Goal: Information Seeking & Learning: Learn about a topic

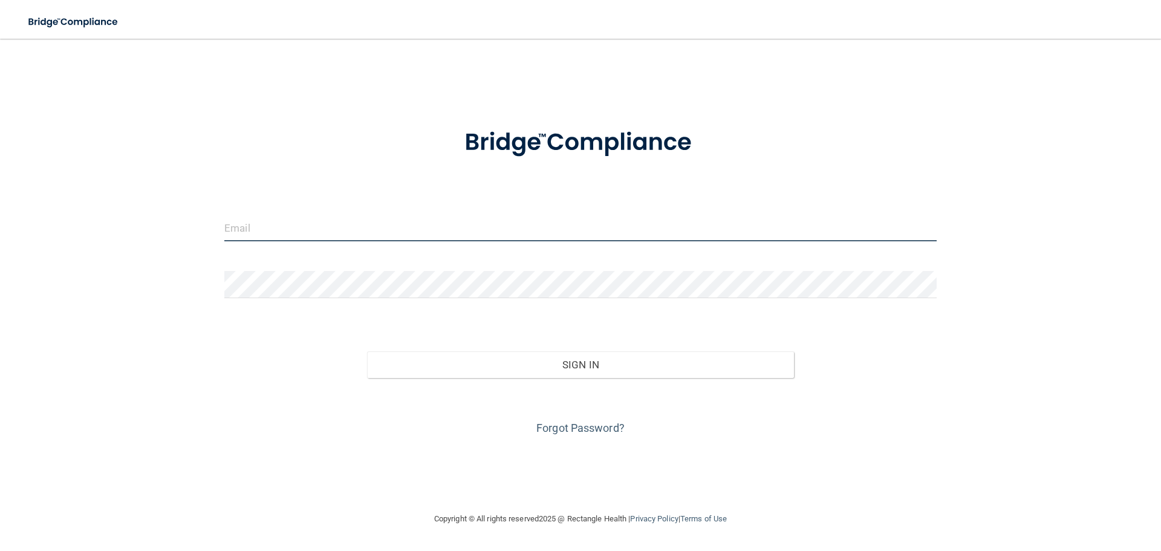
click at [475, 232] on input "email" at bounding box center [580, 227] width 713 height 27
type input "[EMAIL_ADDRESS][DOMAIN_NAME]"
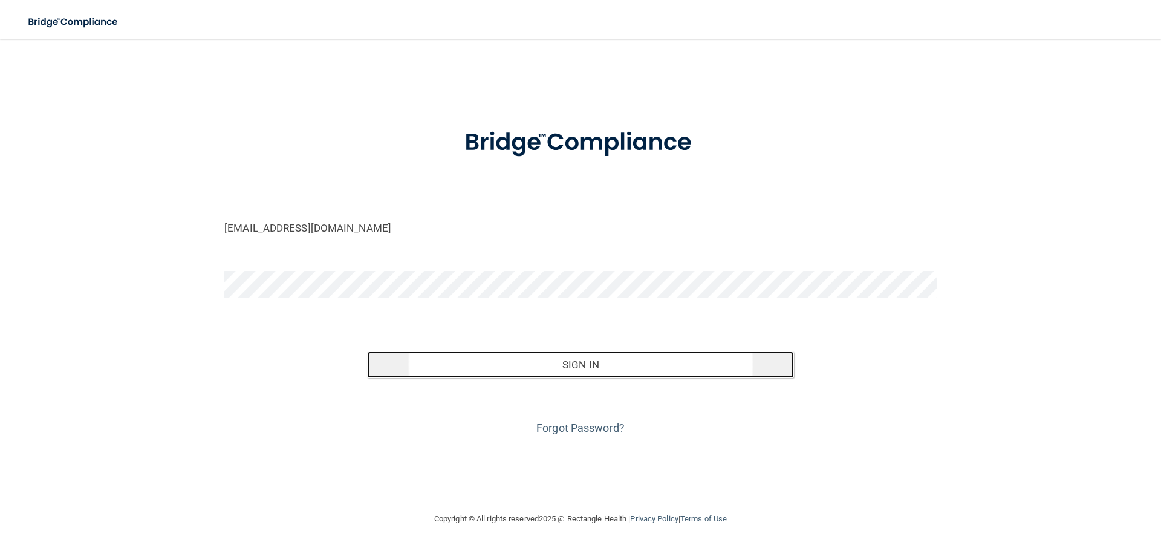
click at [481, 351] on button "Sign In" at bounding box center [581, 364] width 428 height 27
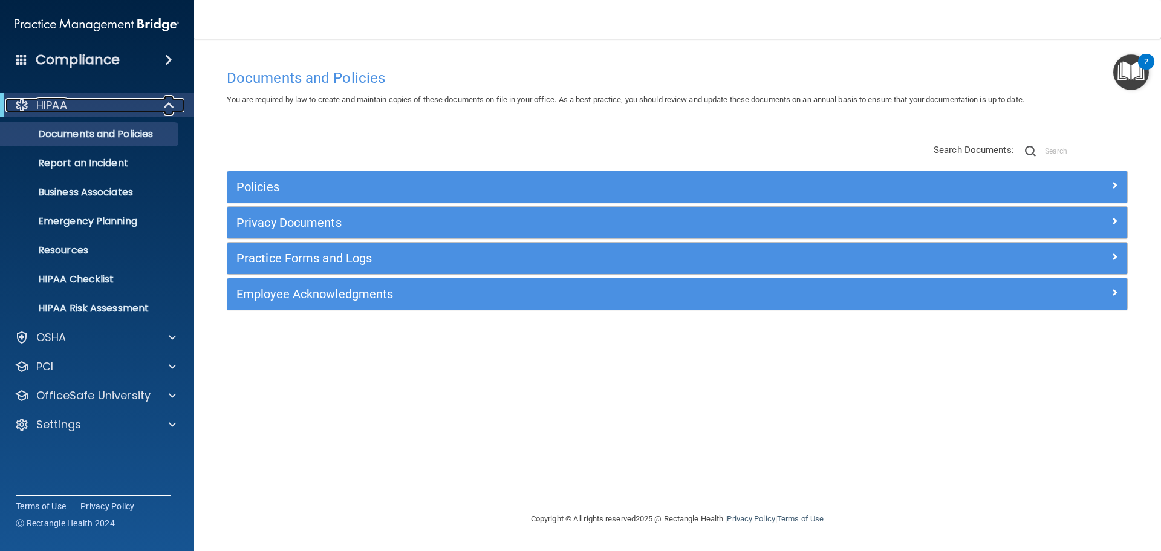
click at [163, 109] on div at bounding box center [170, 105] width 30 height 15
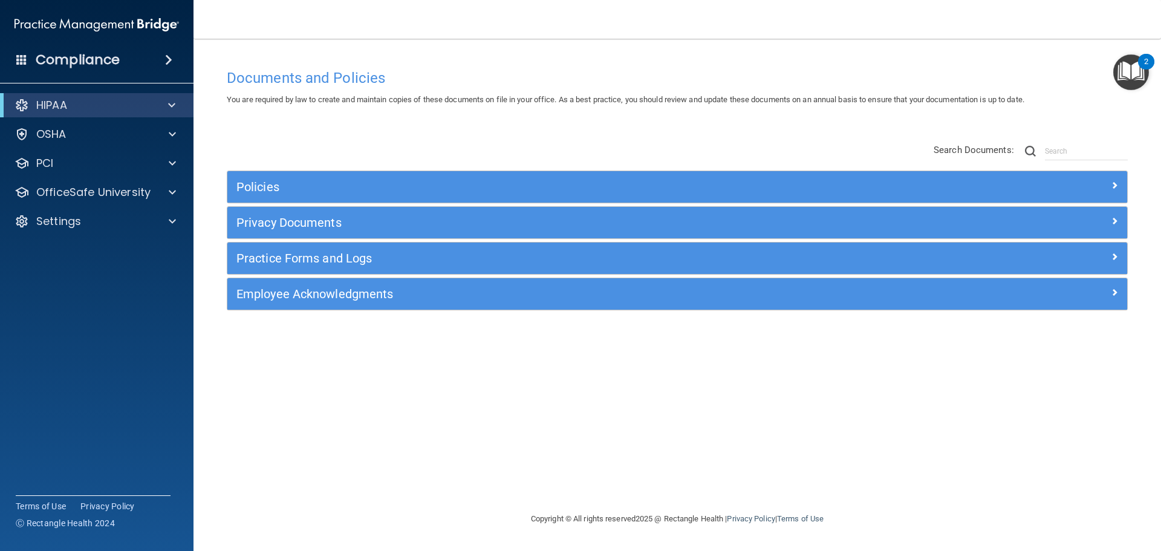
click at [21, 59] on span at bounding box center [21, 59] width 11 height 11
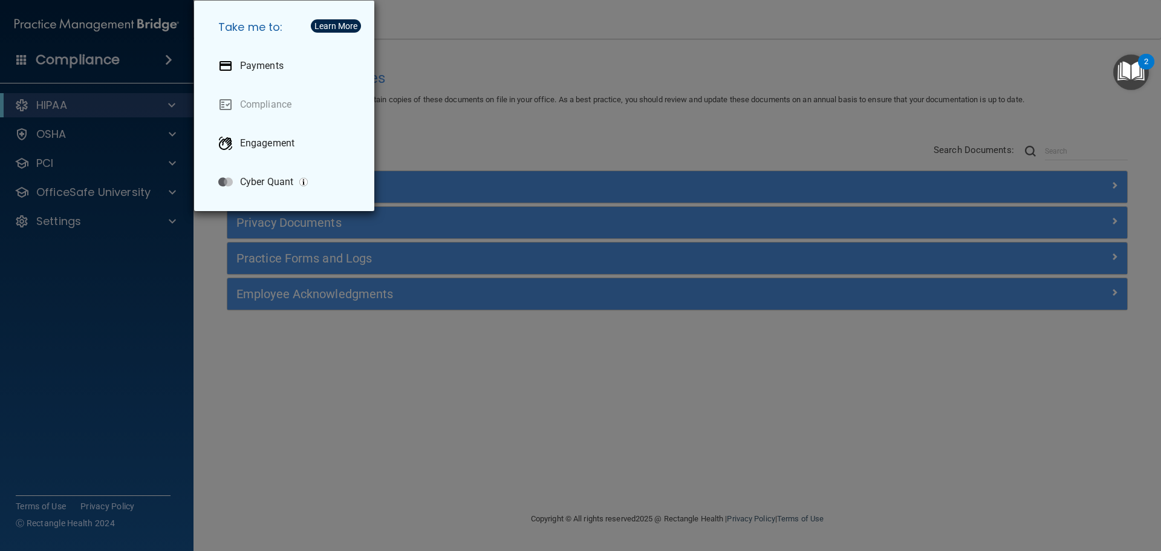
click at [397, 72] on div "Take me to: Payments Compliance Engagement Cyber Quant" at bounding box center [580, 275] width 1161 height 551
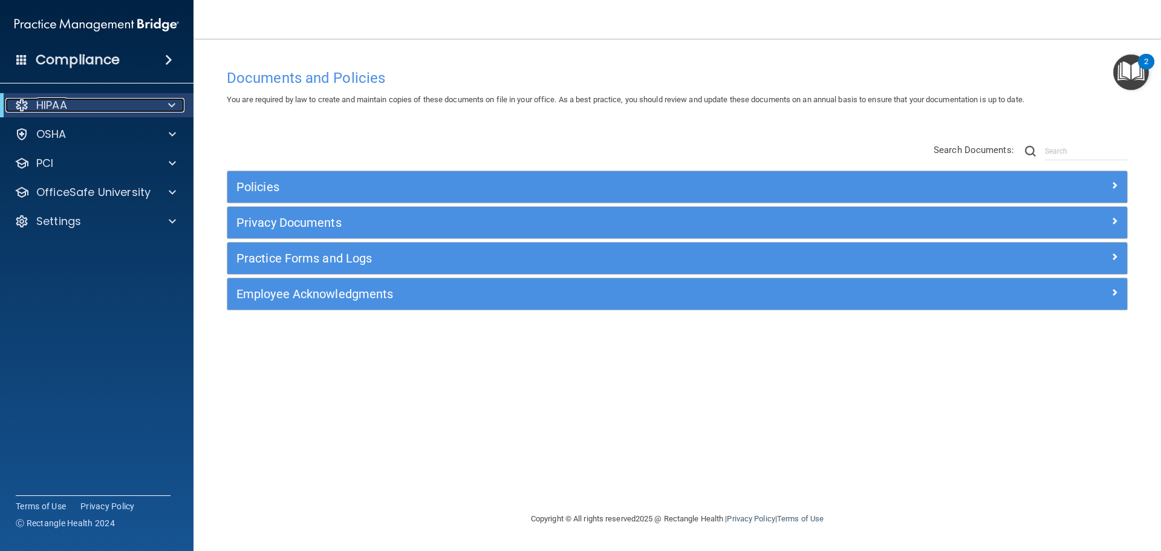
click at [72, 101] on div "HIPAA" at bounding box center [79, 105] width 149 height 15
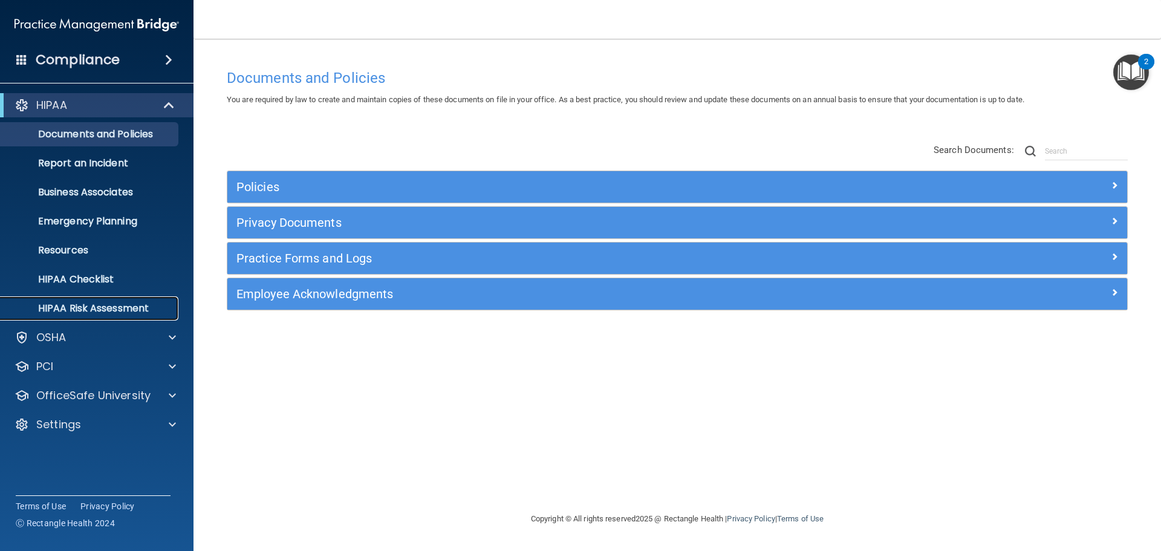
click at [100, 307] on p "HIPAA Risk Assessment" at bounding box center [90, 308] width 165 height 12
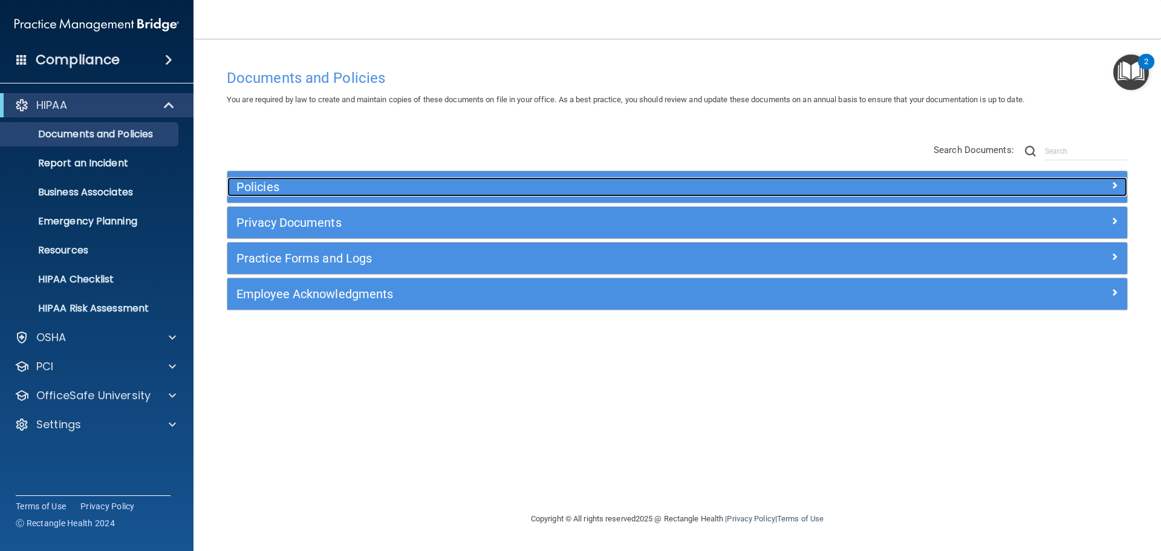
click at [428, 190] on h5 "Policies" at bounding box center [565, 186] width 657 height 13
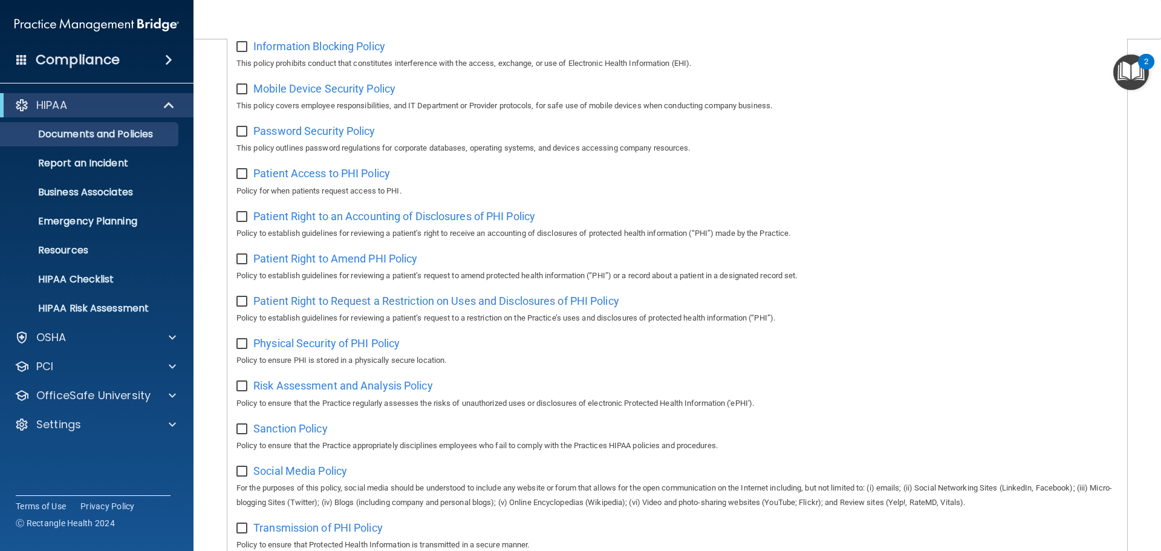
scroll to position [544, 0]
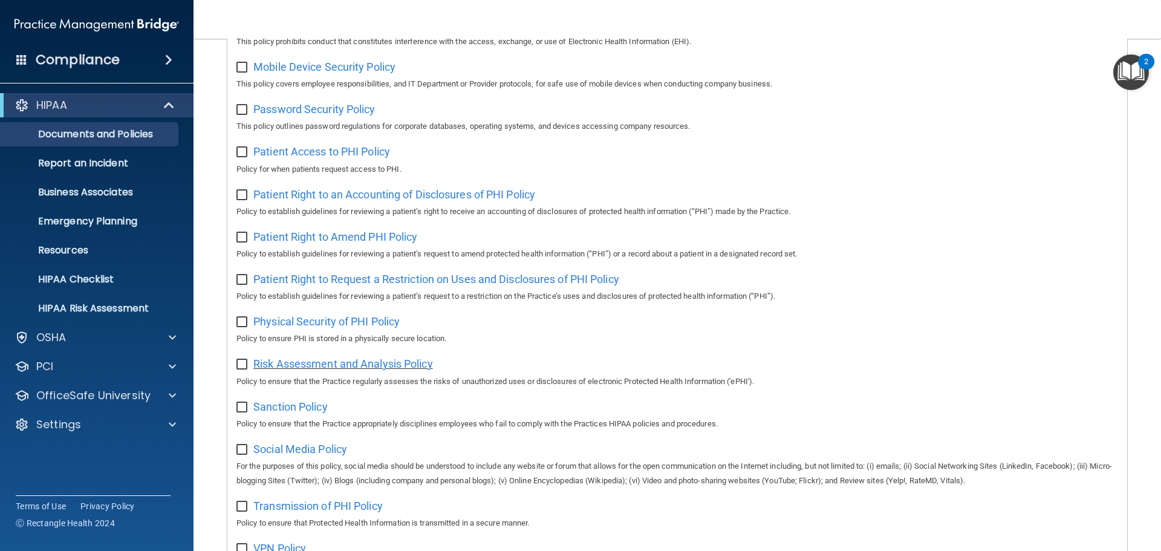
click at [394, 370] on span "Risk Assessment and Analysis Policy" at bounding box center [343, 363] width 180 height 13
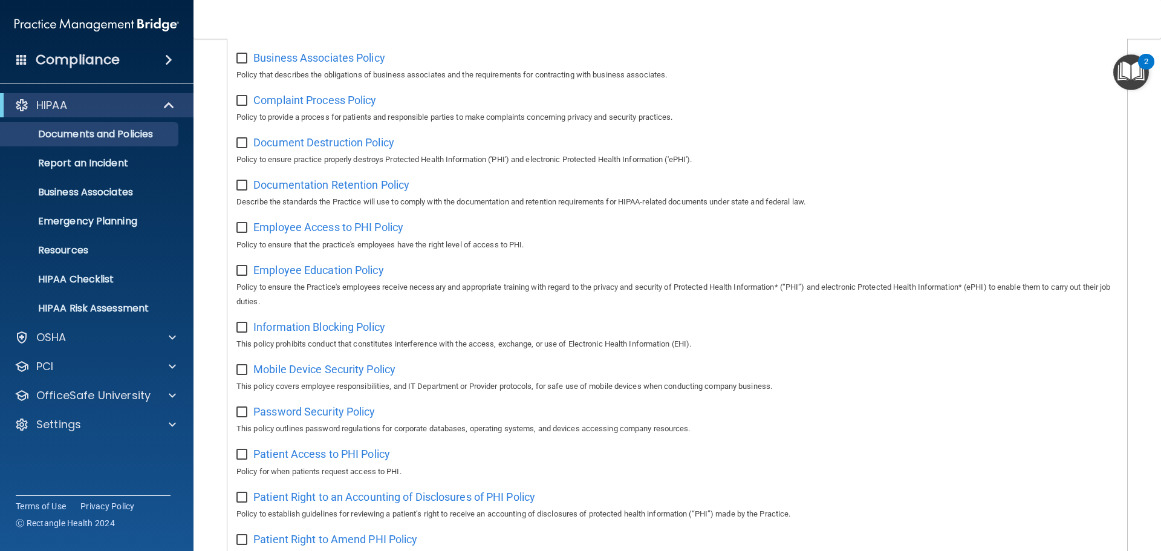
scroll to position [0, 0]
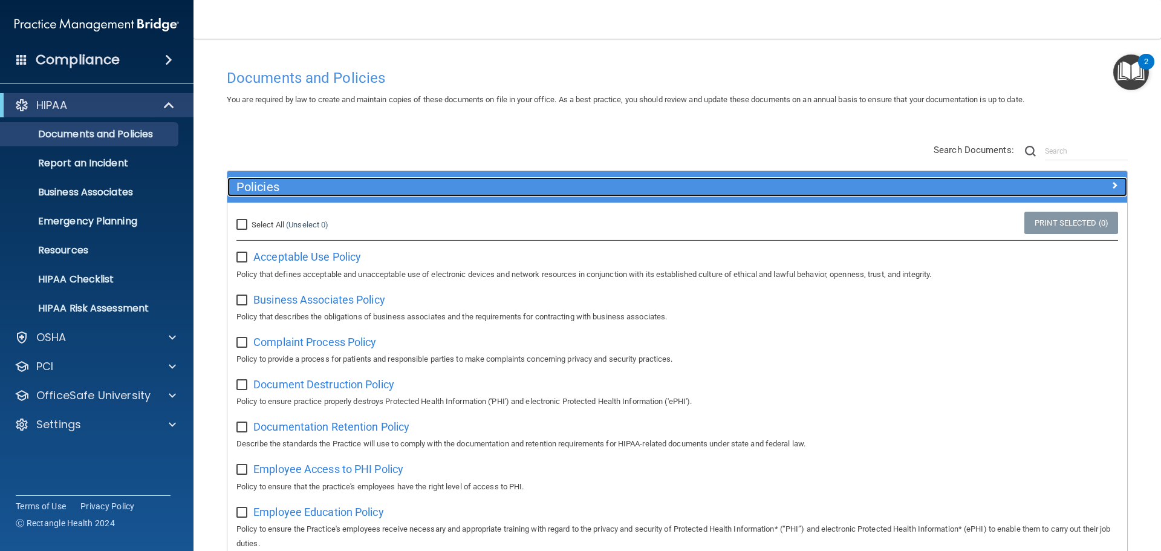
click at [709, 194] on div "Policies" at bounding box center [564, 186] width 675 height 19
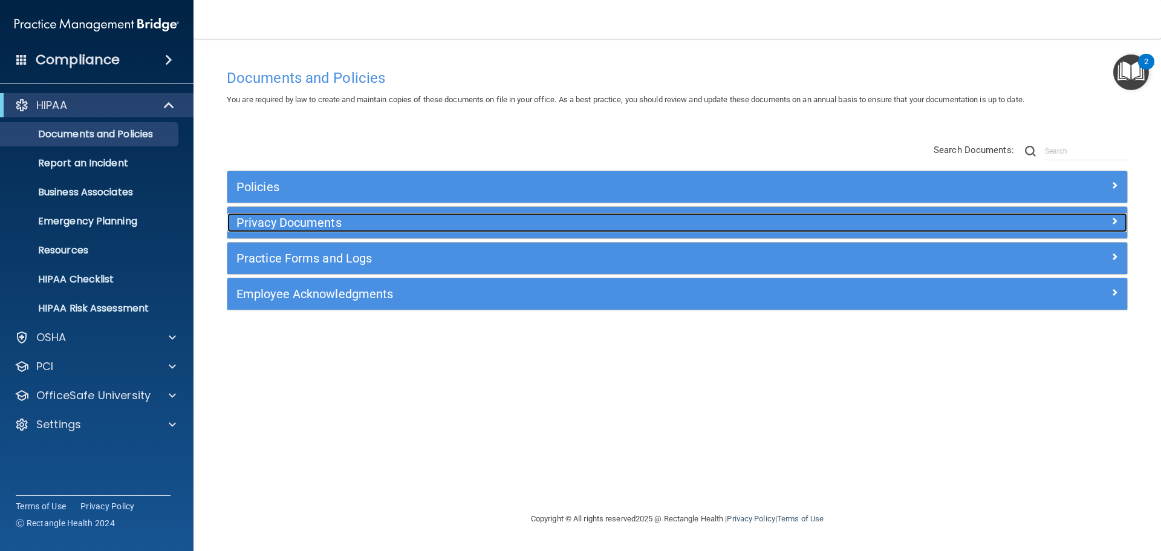
click at [313, 220] on h5 "Privacy Documents" at bounding box center [565, 222] width 657 height 13
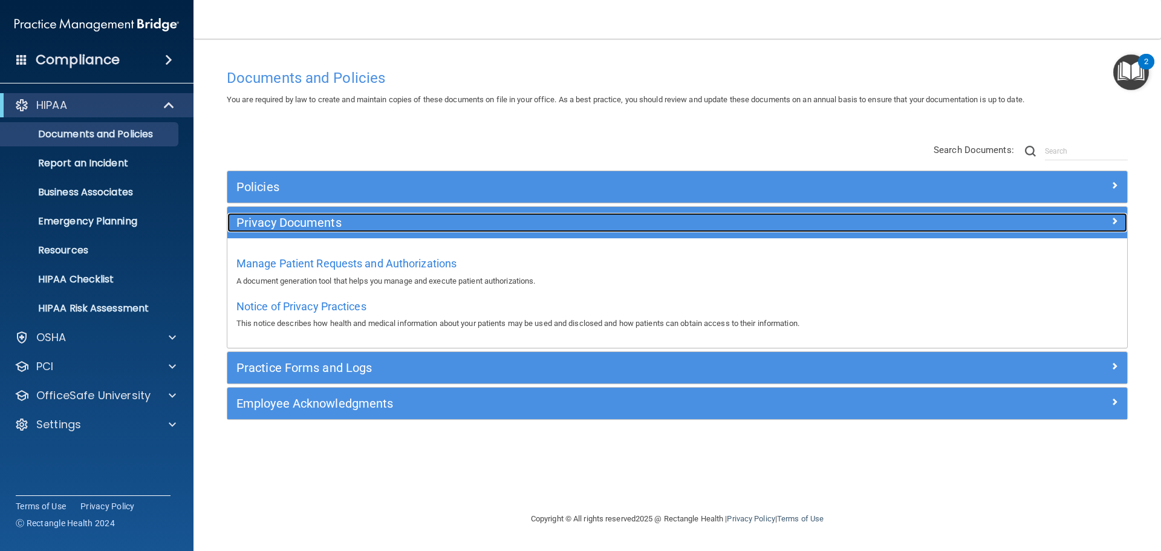
click at [379, 224] on h5 "Privacy Documents" at bounding box center [565, 222] width 657 height 13
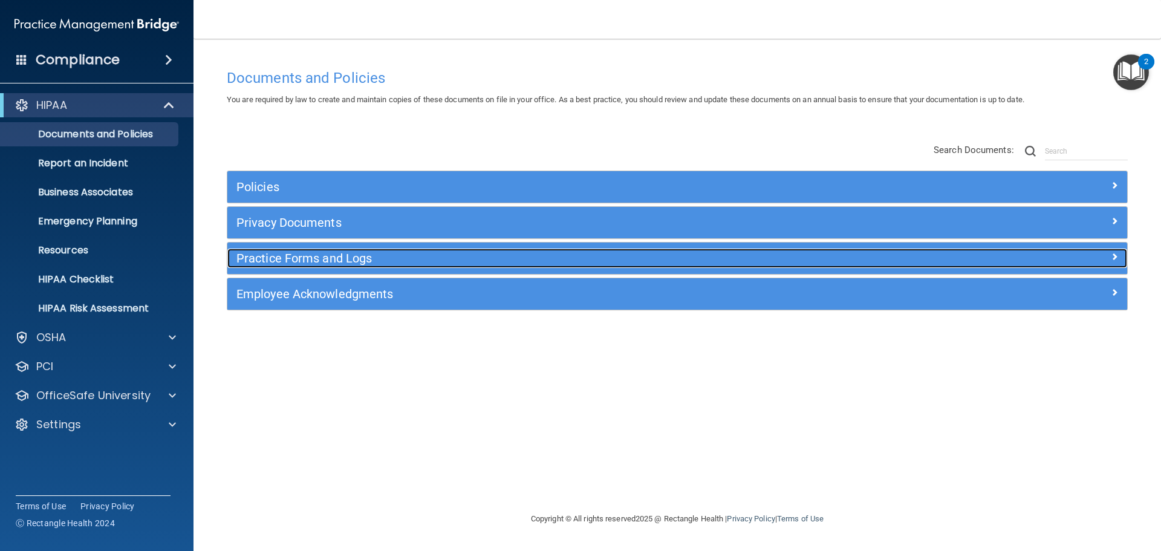
click at [408, 260] on h5 "Practice Forms and Logs" at bounding box center [565, 258] width 657 height 13
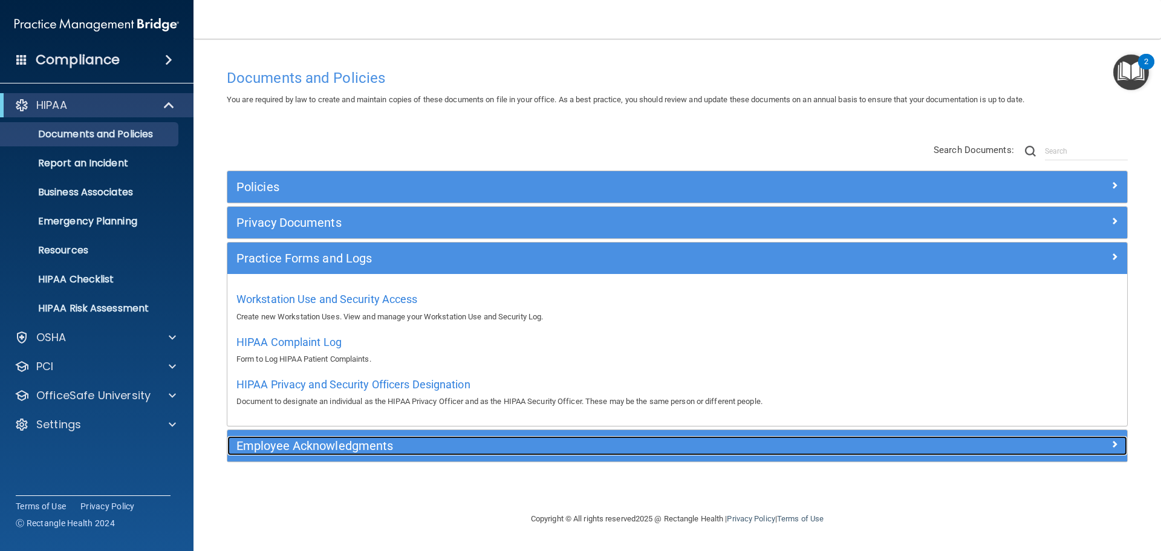
click at [417, 452] on h5 "Employee Acknowledgments" at bounding box center [565, 445] width 657 height 13
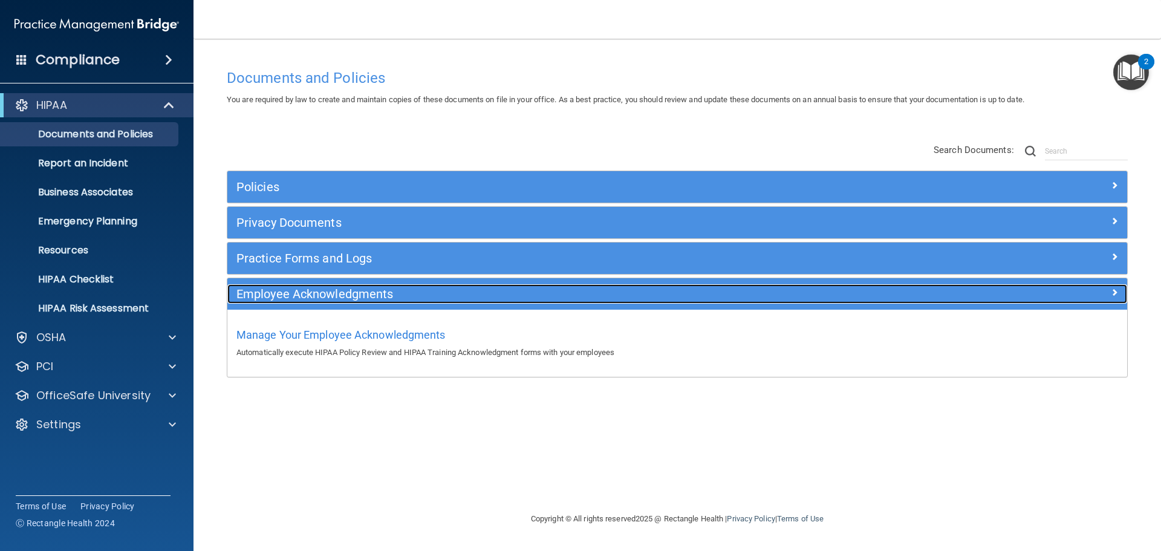
click at [509, 302] on div "Employee Acknowledgments" at bounding box center [564, 293] width 675 height 19
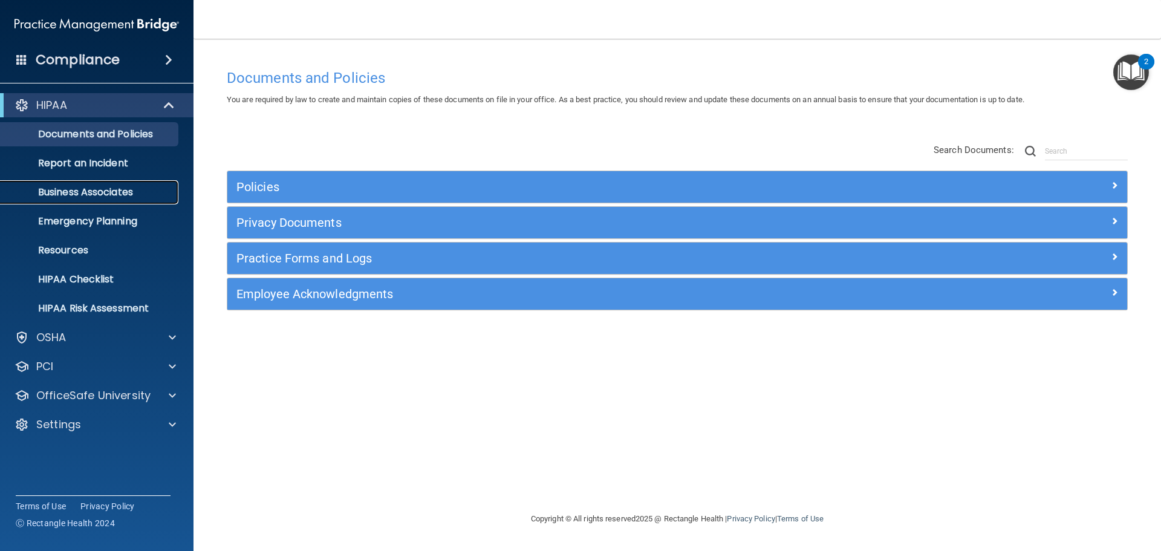
click at [140, 193] on p "Business Associates" at bounding box center [90, 192] width 165 height 12
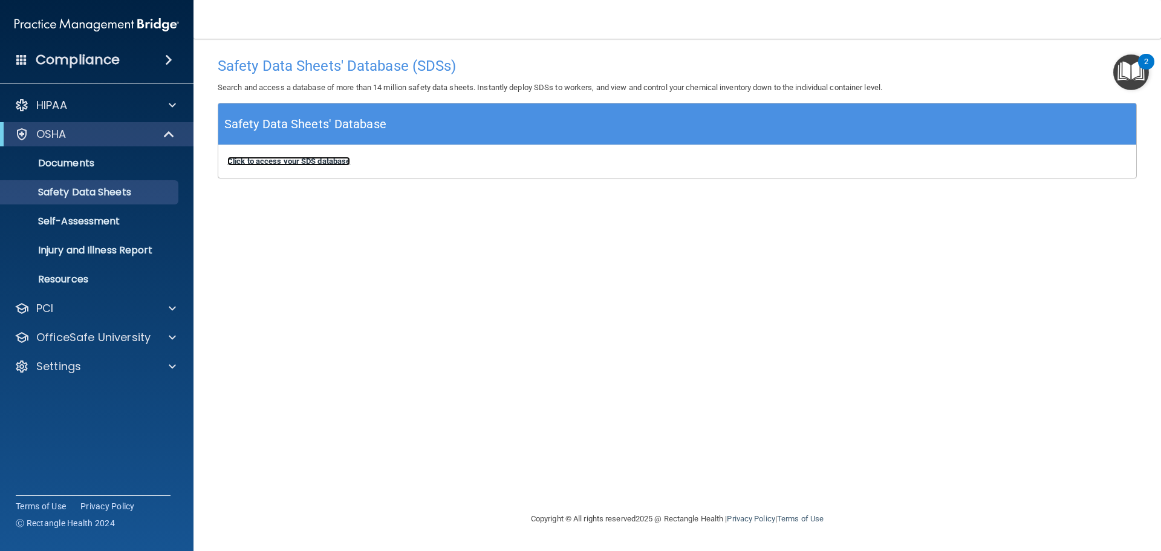
click at [302, 158] on b "Click to access your SDS database" at bounding box center [288, 161] width 123 height 9
click at [113, 143] on div "OSHA" at bounding box center [97, 134] width 194 height 24
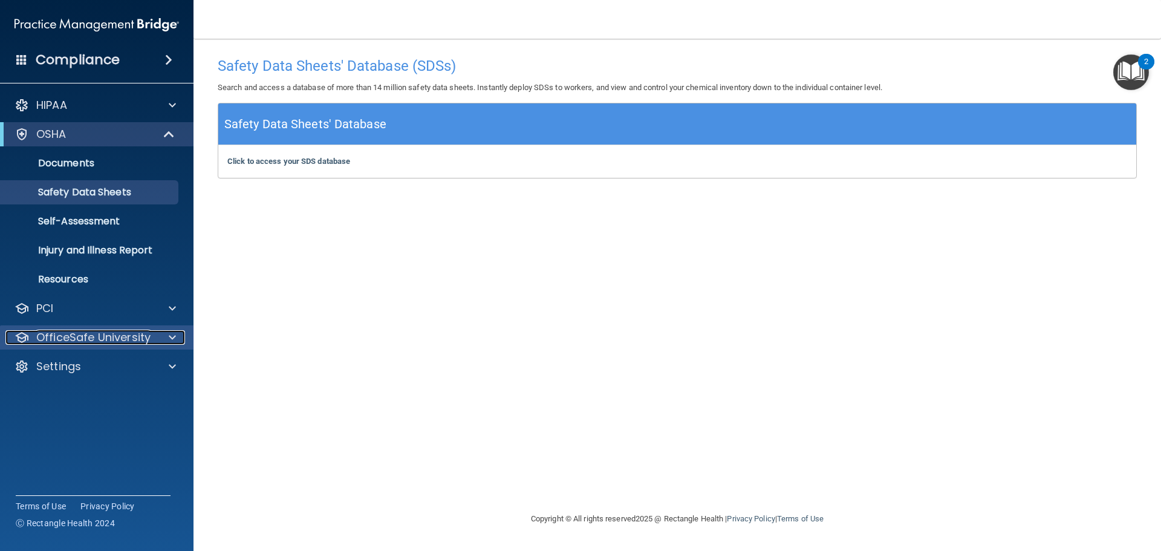
click at [133, 342] on p "OfficeSafe University" at bounding box center [93, 337] width 114 height 15
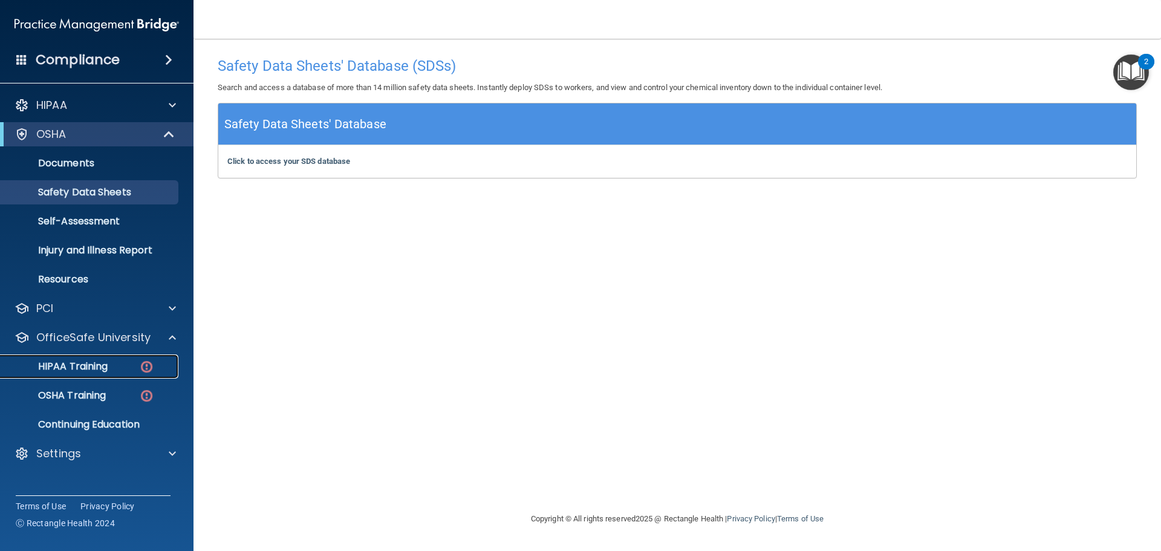
click at [145, 364] on img at bounding box center [146, 366] width 15 height 15
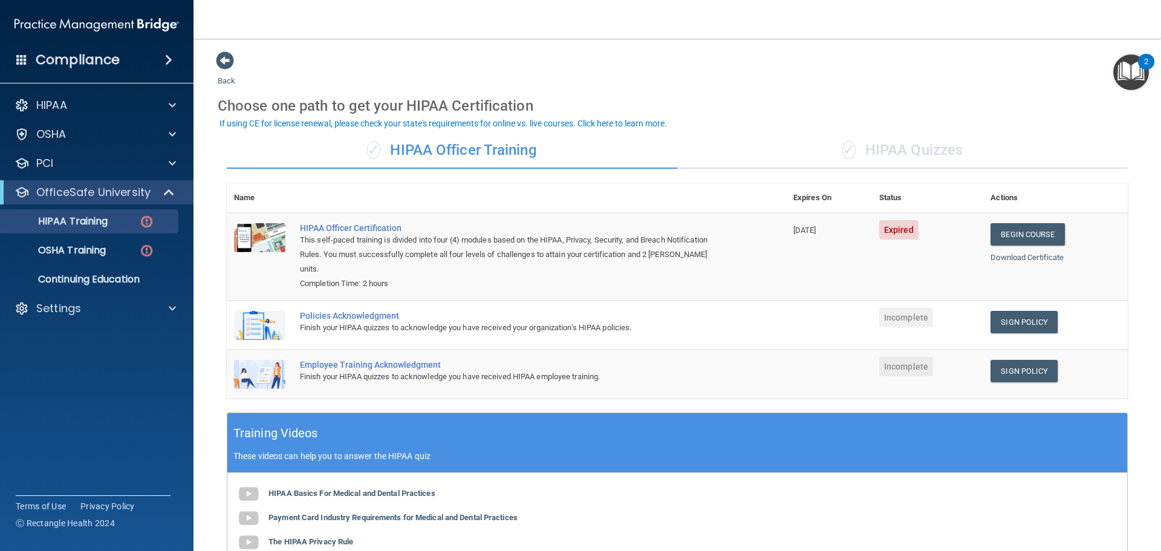
click at [924, 146] on div "✓ HIPAA Quizzes" at bounding box center [902, 150] width 451 height 36
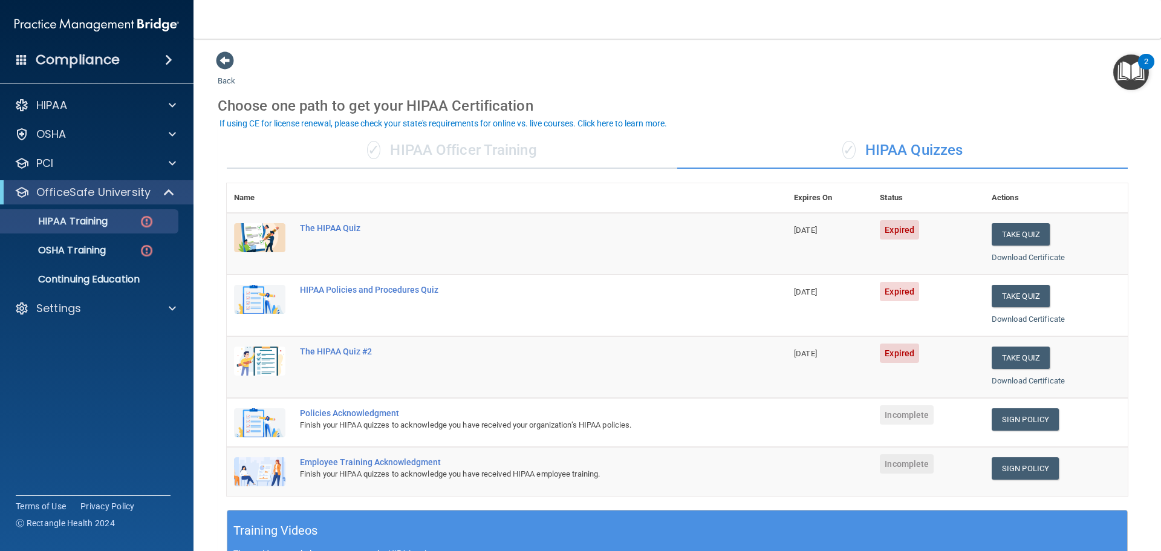
click at [461, 147] on div "✓ HIPAA Officer Training" at bounding box center [452, 150] width 451 height 36
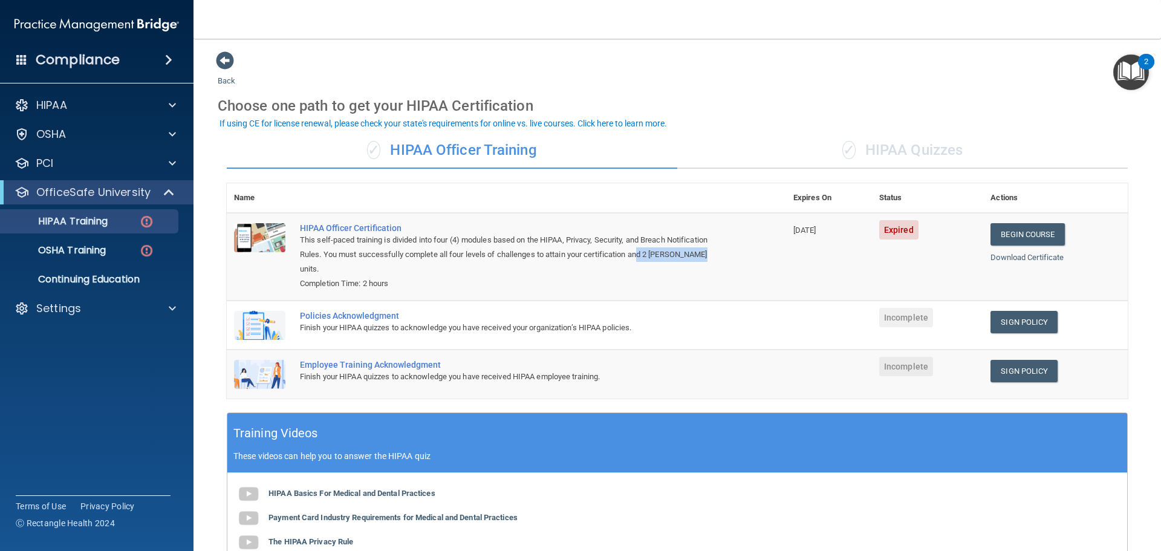
drag, startPoint x: 706, startPoint y: 255, endPoint x: 641, endPoint y: 251, distance: 64.8
click at [641, 251] on div "This self-paced training is divided into four (4) modules based on the HIPAA, P…" at bounding box center [513, 255] width 426 height 44
click at [641, 252] on div "This self-paced training is divided into four (4) modules based on the HIPAA, P…" at bounding box center [513, 255] width 426 height 44
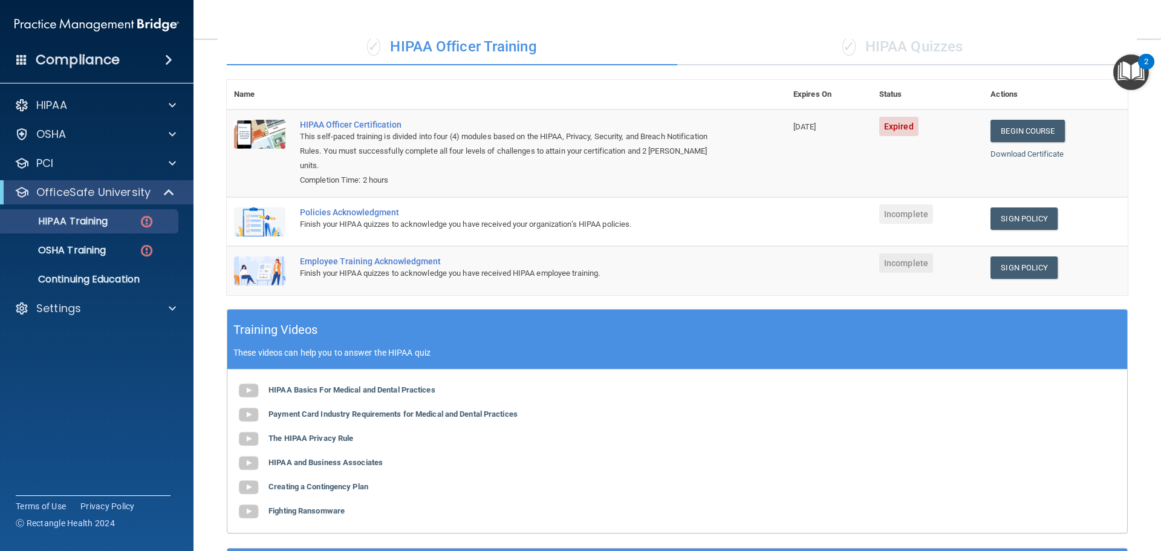
scroll to position [102, 0]
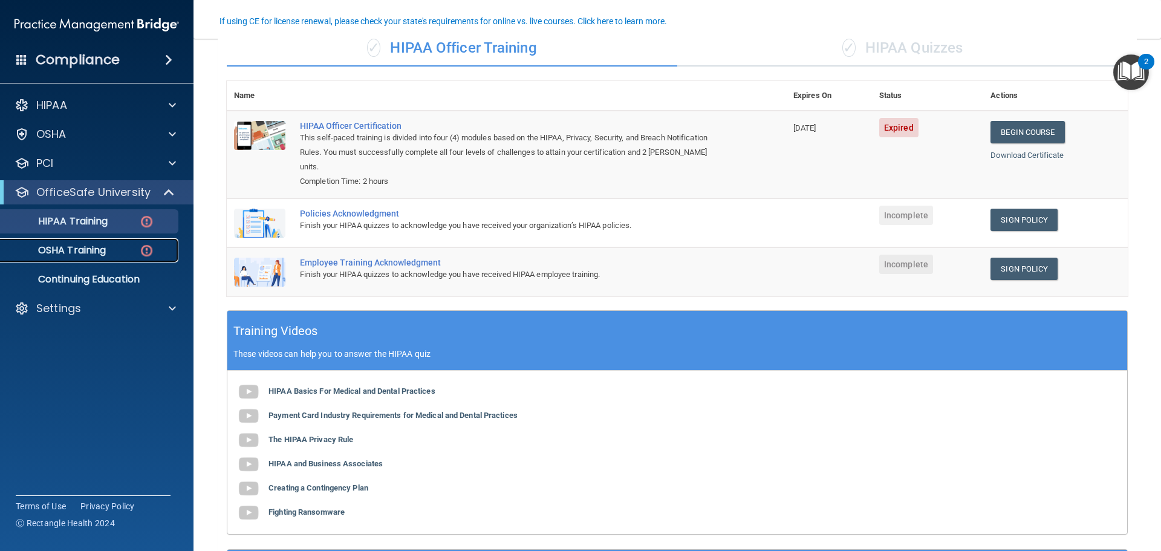
click at [142, 255] on img at bounding box center [146, 250] width 15 height 15
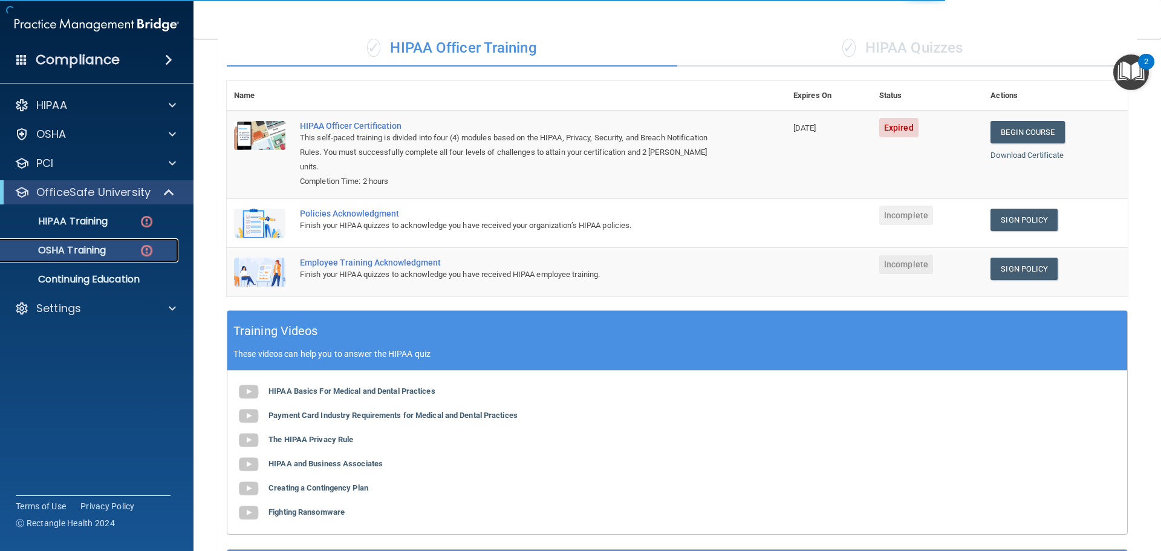
scroll to position [5, 0]
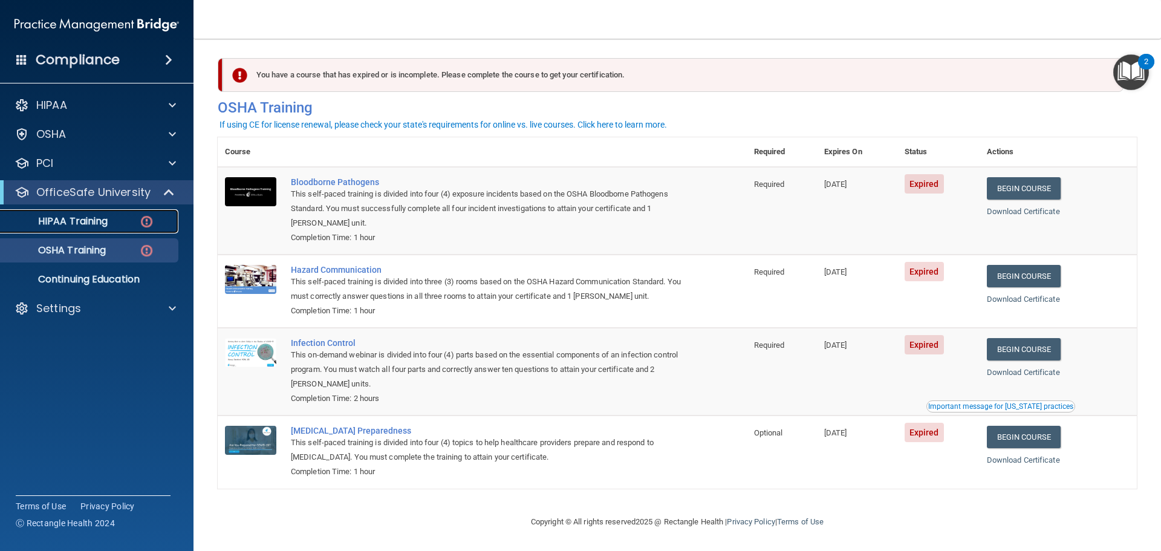
click at [61, 218] on p "HIPAA Training" at bounding box center [58, 221] width 100 height 12
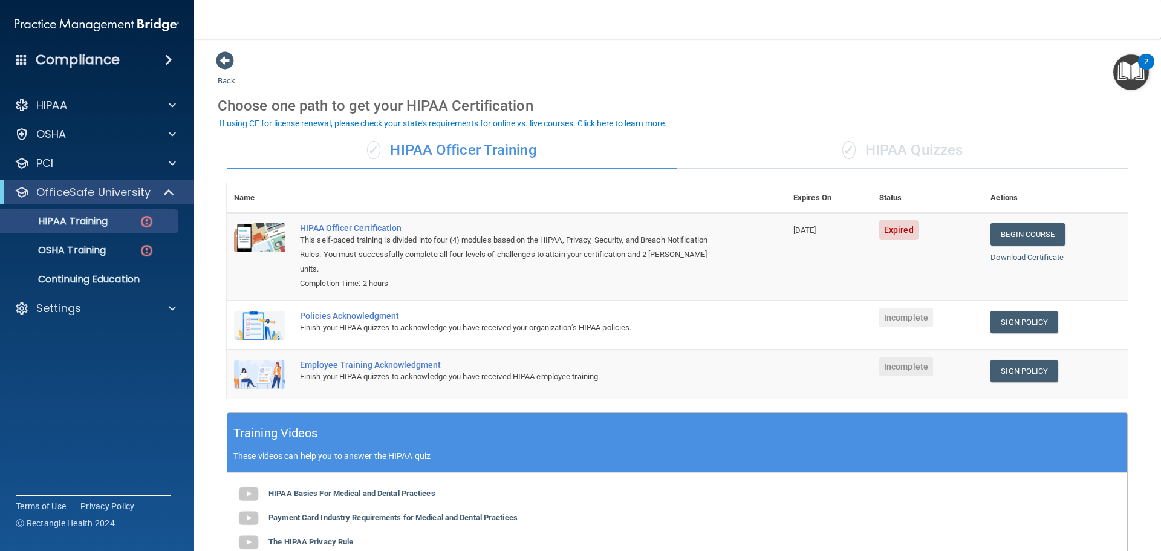
click at [886, 155] on div "✓ HIPAA Quizzes" at bounding box center [902, 150] width 451 height 36
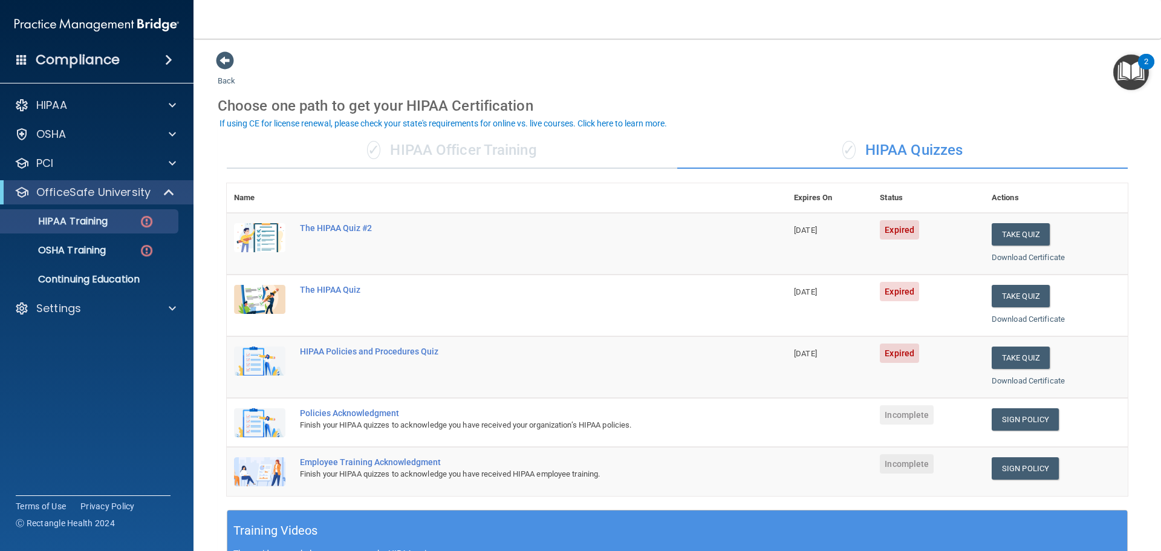
click at [481, 143] on div "✓ HIPAA Officer Training" at bounding box center [452, 150] width 451 height 36
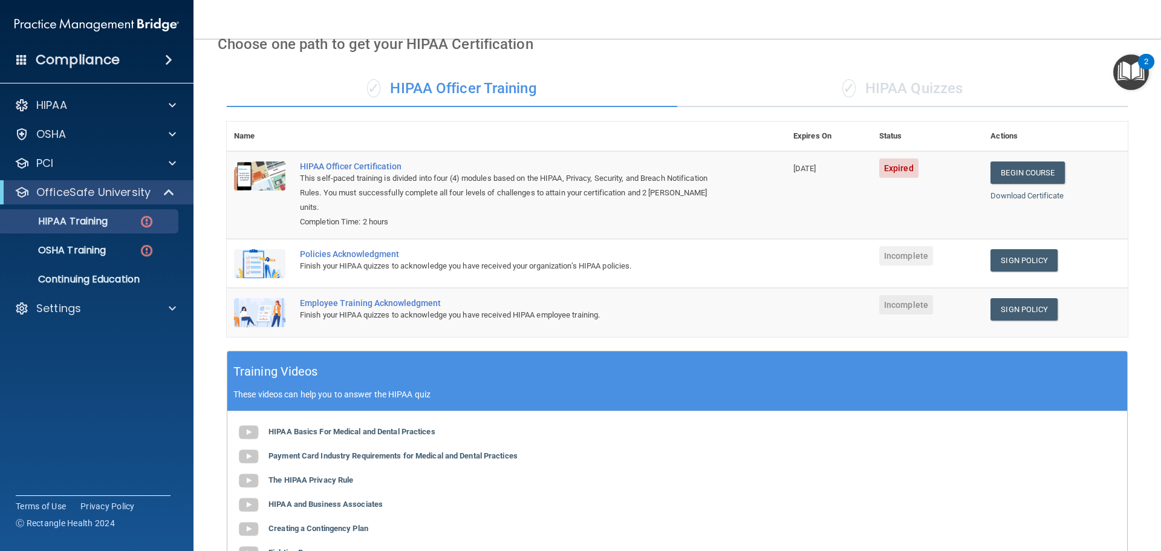
scroll to position [60, 0]
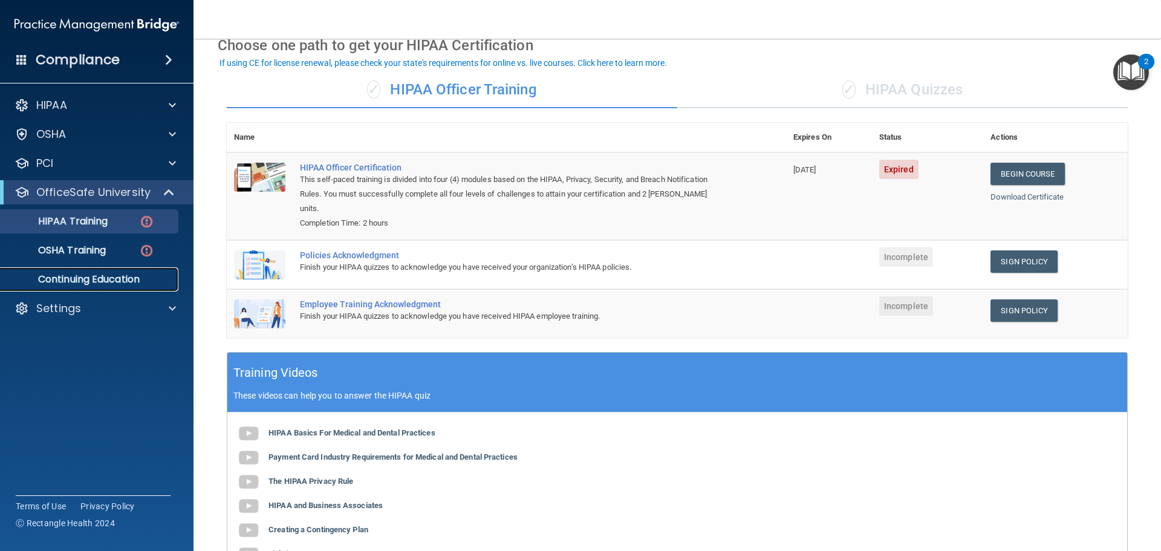
click at [67, 279] on p "Continuing Education" at bounding box center [90, 279] width 165 height 12
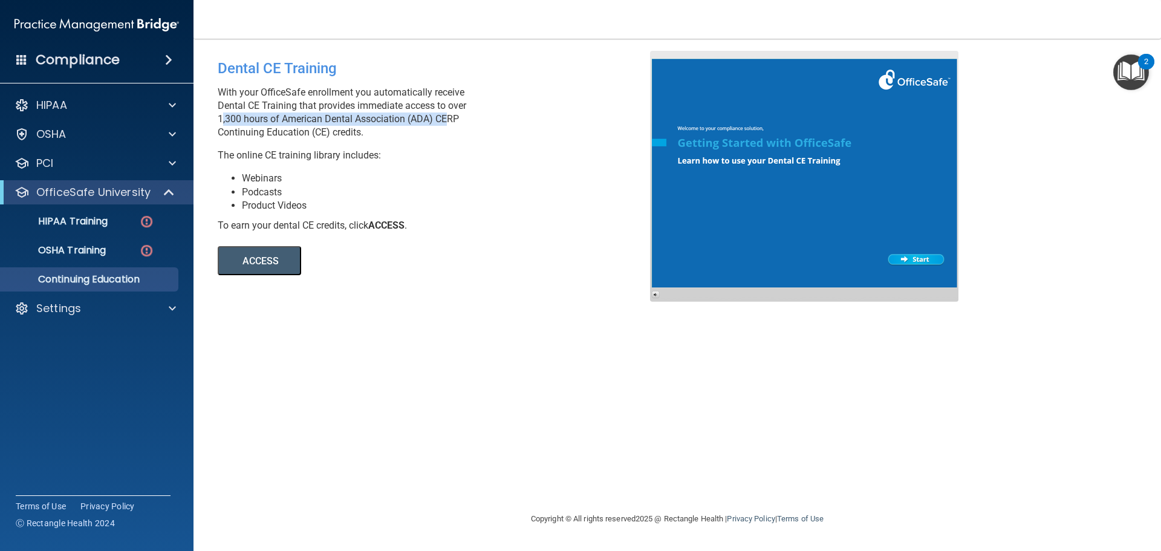
drag, startPoint x: 215, startPoint y: 120, endPoint x: 443, endPoint y: 118, distance: 228.7
click at [443, 118] on div "Dental CE Training With your OfficeSafe enrollment you automatically receive De…" at bounding box center [439, 163] width 460 height 224
click at [471, 147] on div "With your OfficeSafe enrollment you automatically receive Dental CE Training th…" at bounding box center [439, 124] width 442 height 76
drag, startPoint x: 216, startPoint y: 117, endPoint x: 422, endPoint y: 130, distance: 206.6
click at [422, 130] on div "Dental CE Training With your OfficeSafe enrollment you automatically receive De…" at bounding box center [439, 163] width 460 height 224
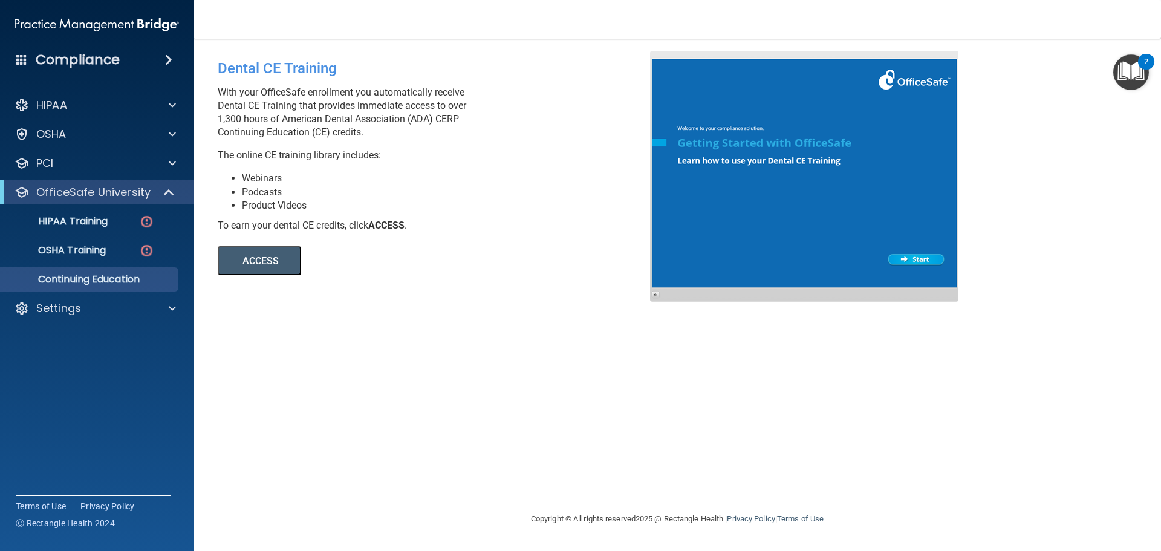
click at [346, 128] on p "With your OfficeSafe enrollment you automatically receive Dental CE Training th…" at bounding box center [439, 112] width 442 height 53
click at [292, 253] on button "ACCESS" at bounding box center [259, 260] width 83 height 29
drag, startPoint x: 217, startPoint y: 116, endPoint x: 369, endPoint y: 137, distance: 153.9
click at [369, 137] on div "Dental CE Training With your OfficeSafe enrollment you automatically receive De…" at bounding box center [439, 163] width 460 height 224
click at [381, 131] on p "With your OfficeSafe enrollment you automatically receive Dental CE Training th…" at bounding box center [439, 112] width 442 height 53
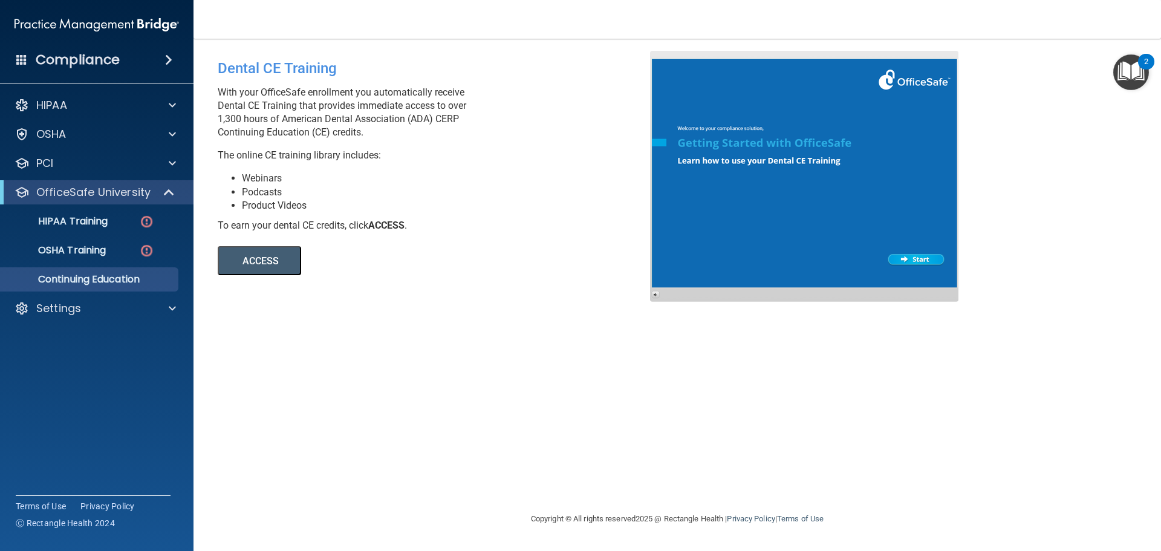
click at [122, 293] on div "HIPAA Documents and Policies Report an Incident Business Associates Emergency P…" at bounding box center [97, 209] width 194 height 242
click at [116, 312] on div "Settings" at bounding box center [80, 308] width 150 height 15
click at [119, 361] on p "My Users" at bounding box center [90, 366] width 165 height 12
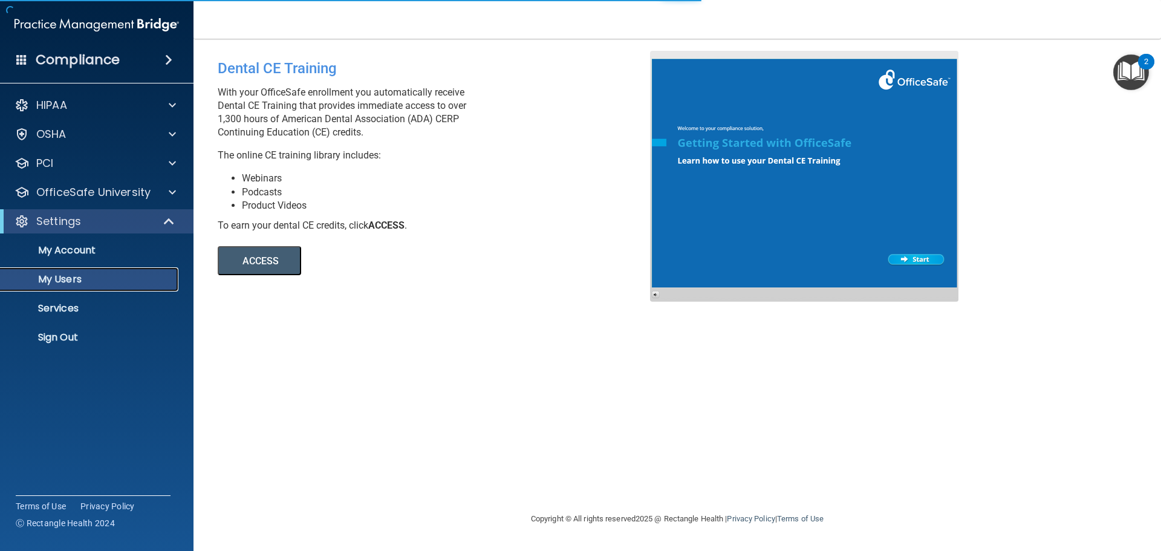
select select "20"
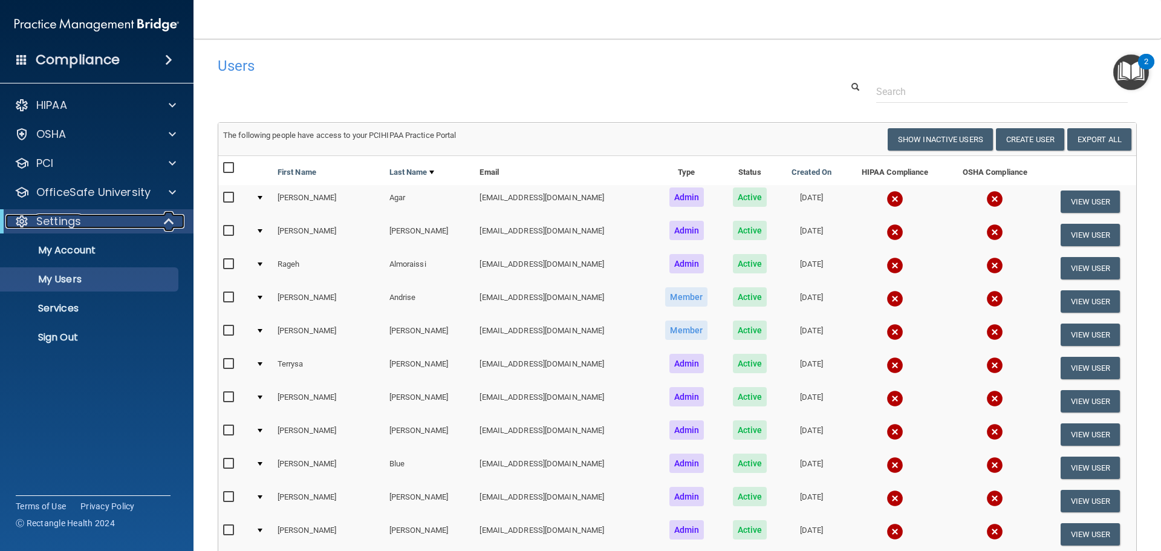
click at [114, 215] on div "Settings" at bounding box center [79, 221] width 149 height 15
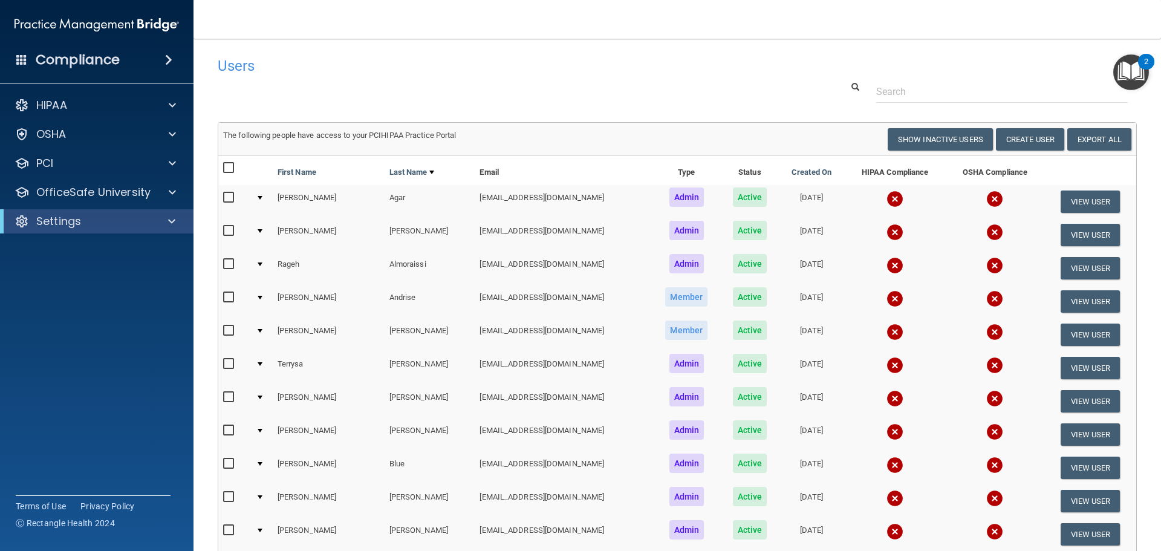
click at [339, 64] on h4 "Users" at bounding box center [482, 66] width 529 height 16
